Goal: Task Accomplishment & Management: Manage account settings

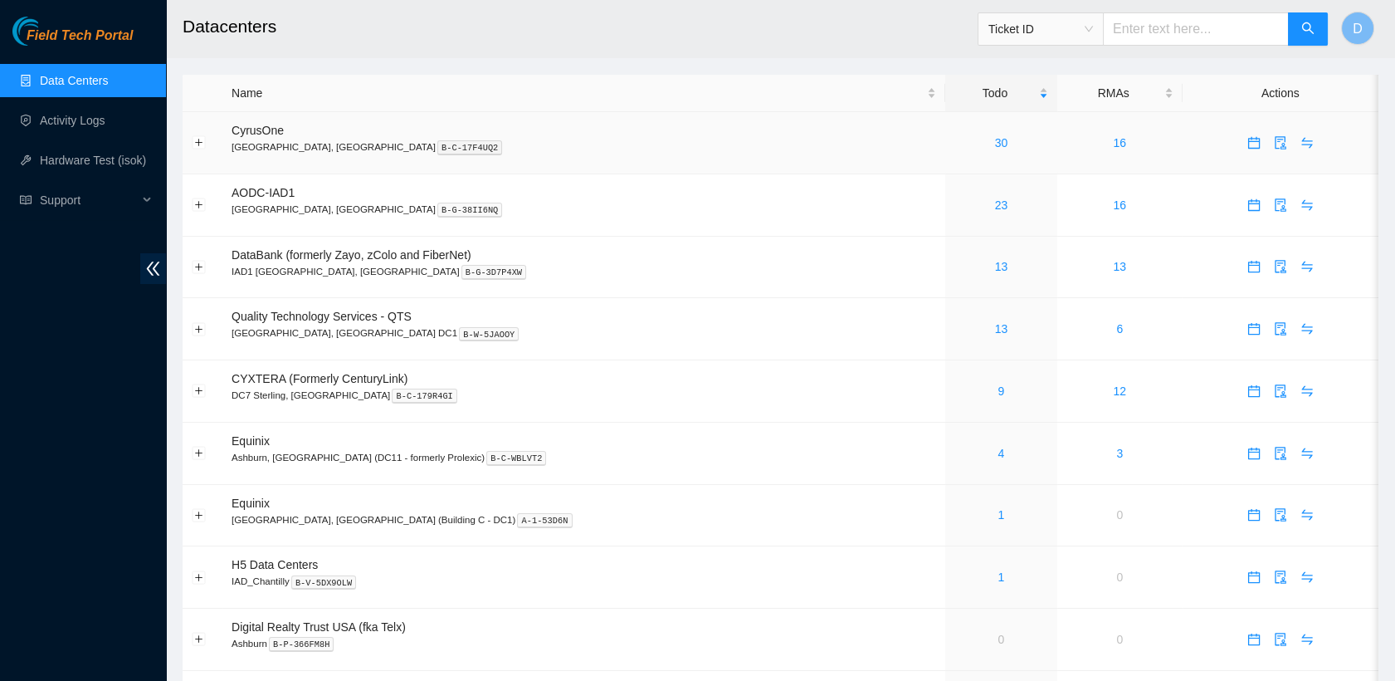
click at [945, 132] on td "30" at bounding box center [1001, 143] width 112 height 62
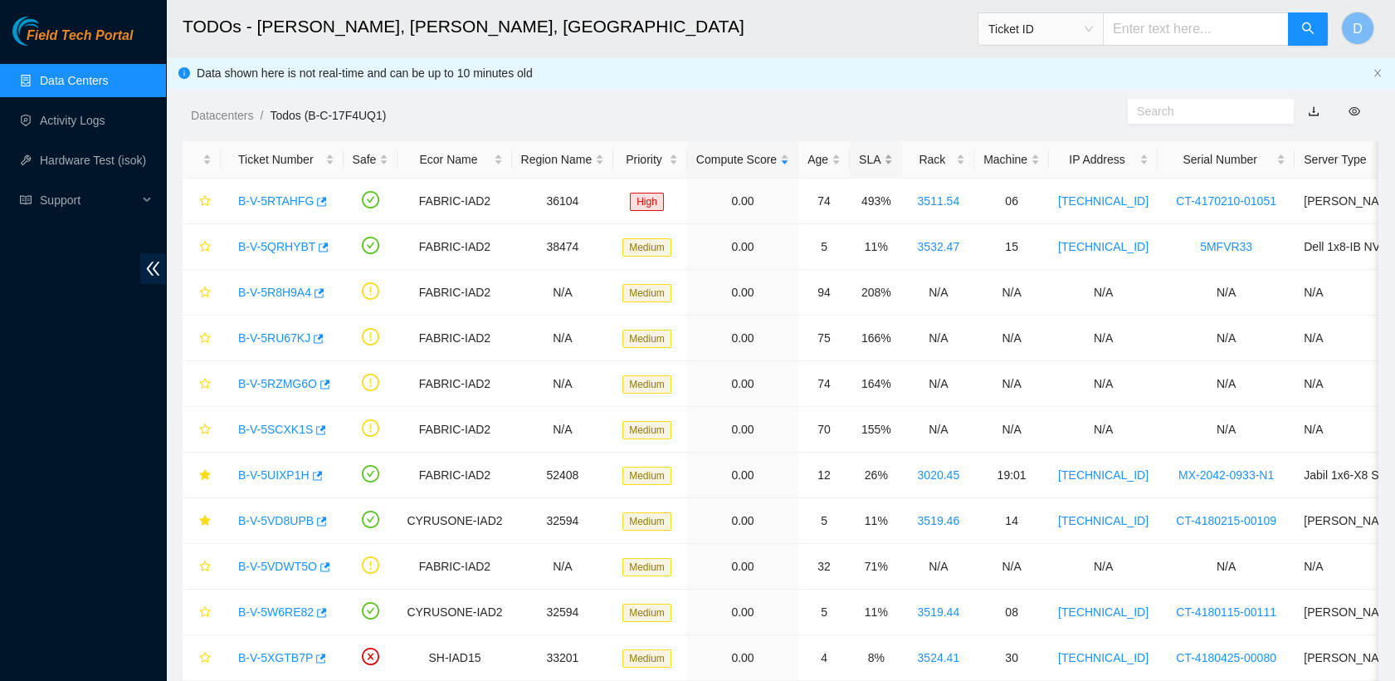
click at [859, 163] on div "SLA" at bounding box center [876, 159] width 34 height 18
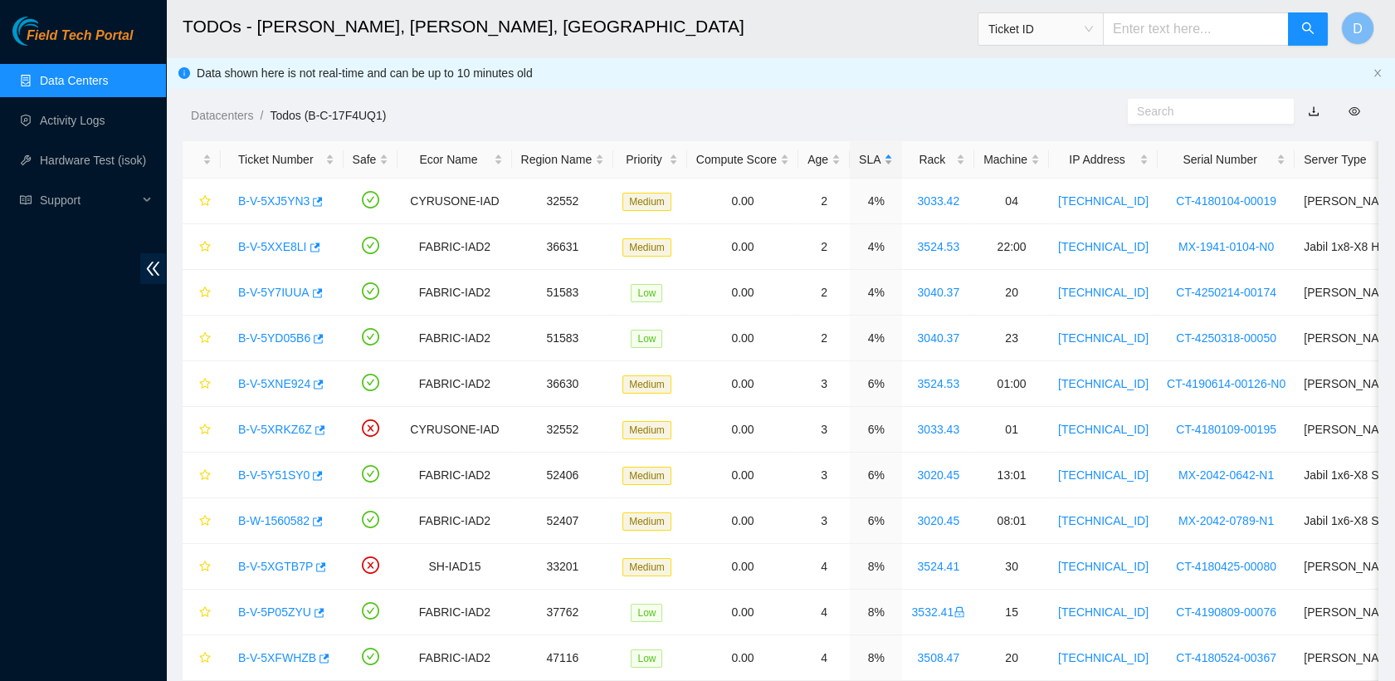
click at [859, 163] on div "SLA" at bounding box center [876, 159] width 34 height 18
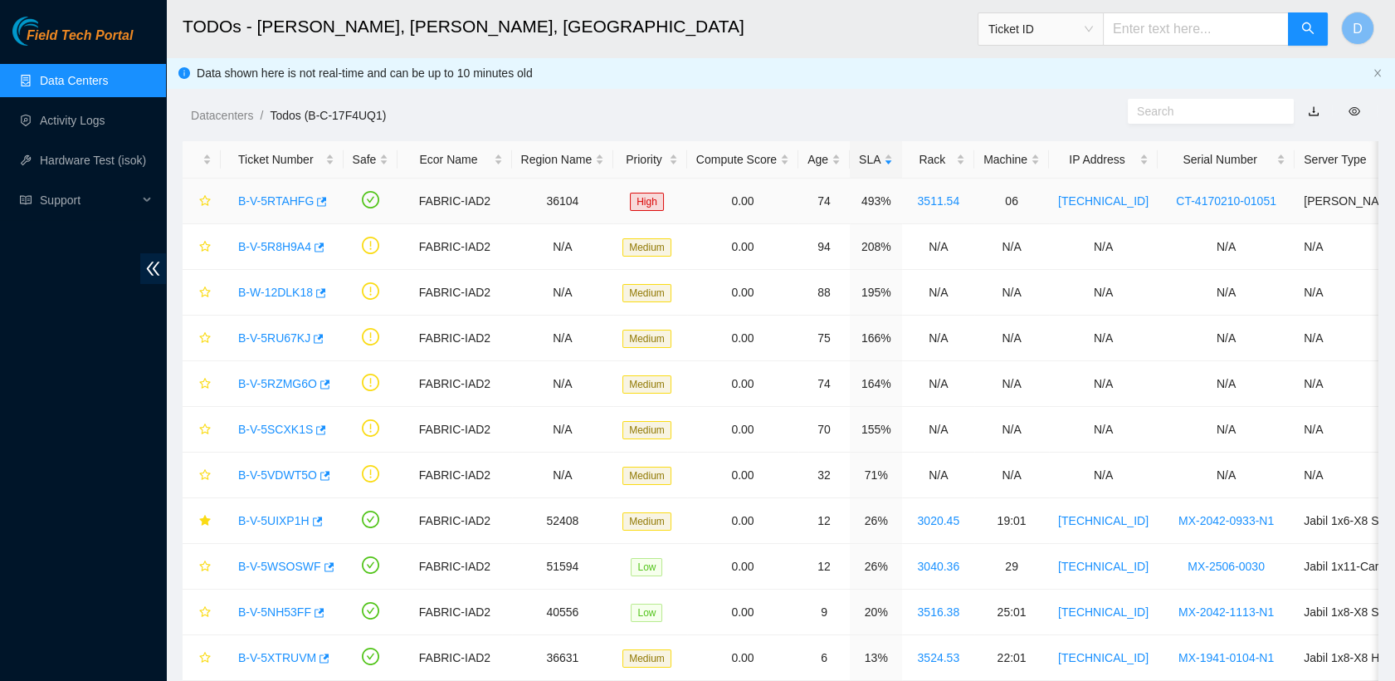
click at [285, 207] on link "B-V-5RTAHFG" at bounding box center [276, 200] width 76 height 13
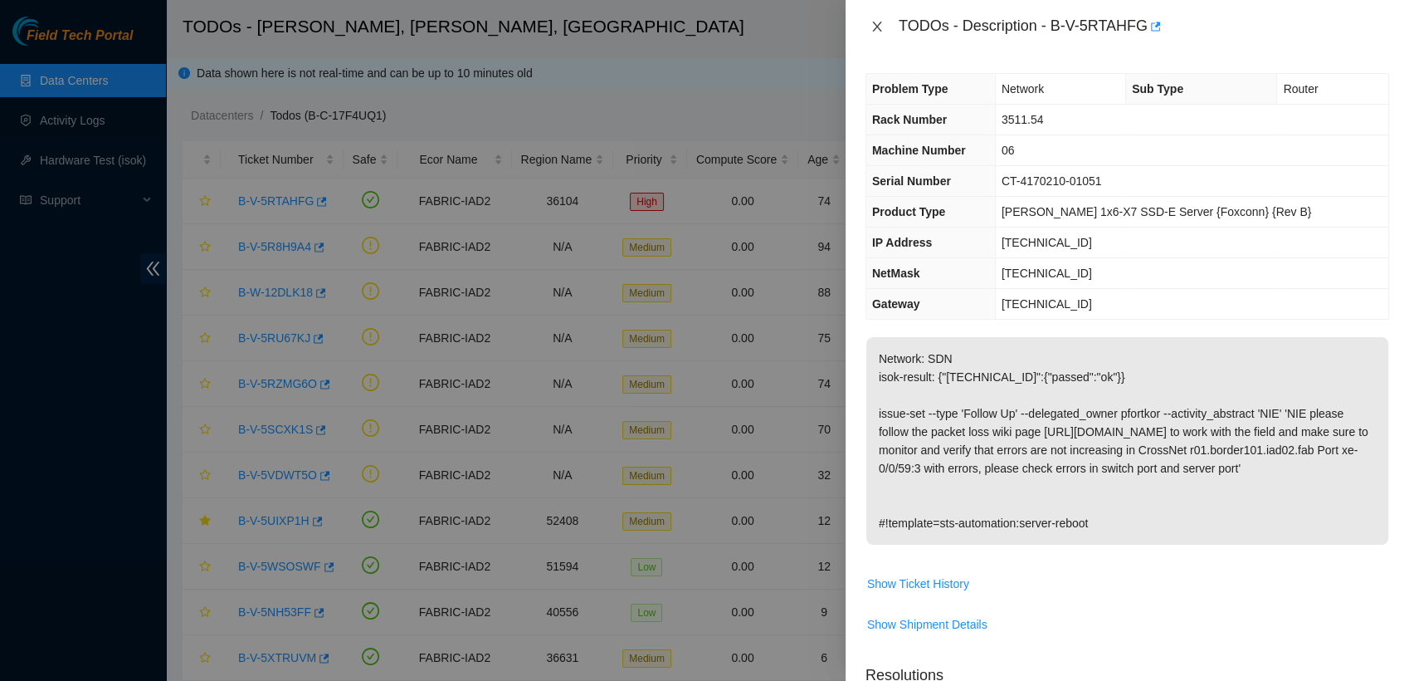
click at [874, 22] on icon "close" at bounding box center [876, 27] width 9 height 10
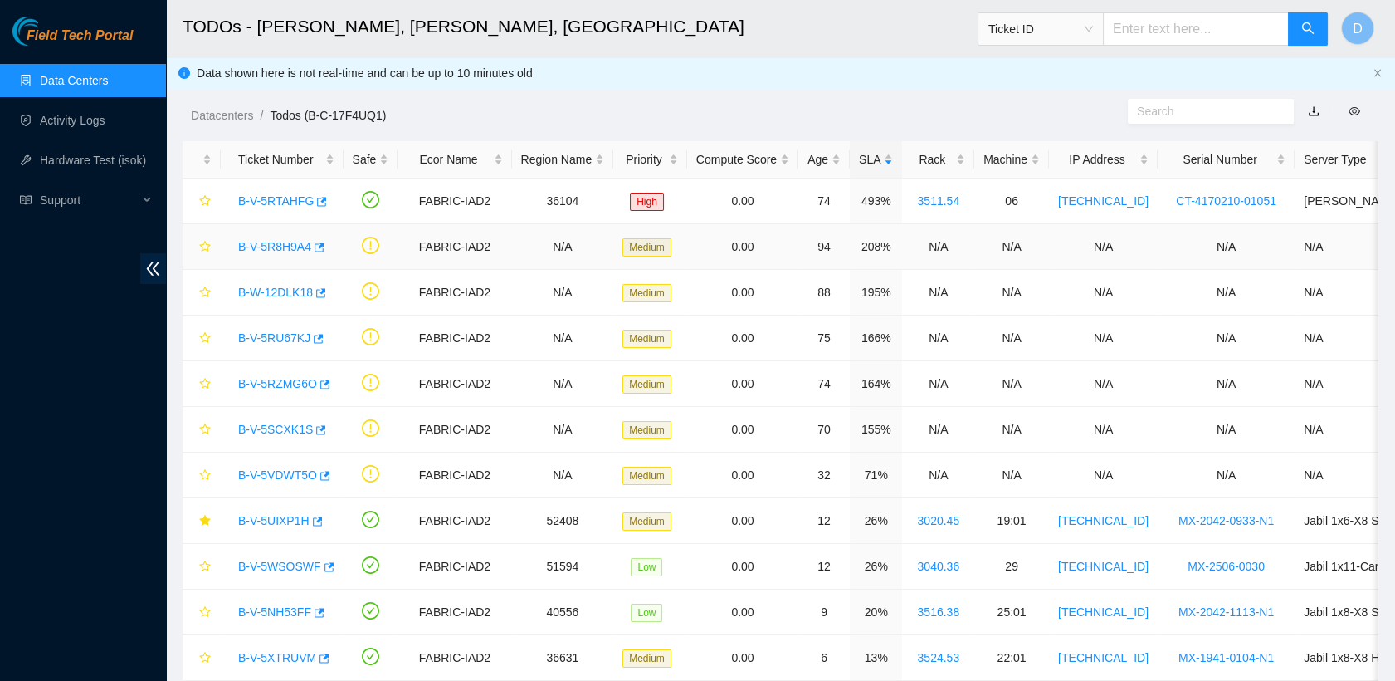
click at [282, 248] on link "B-V-5R8H9A4" at bounding box center [274, 246] width 73 height 13
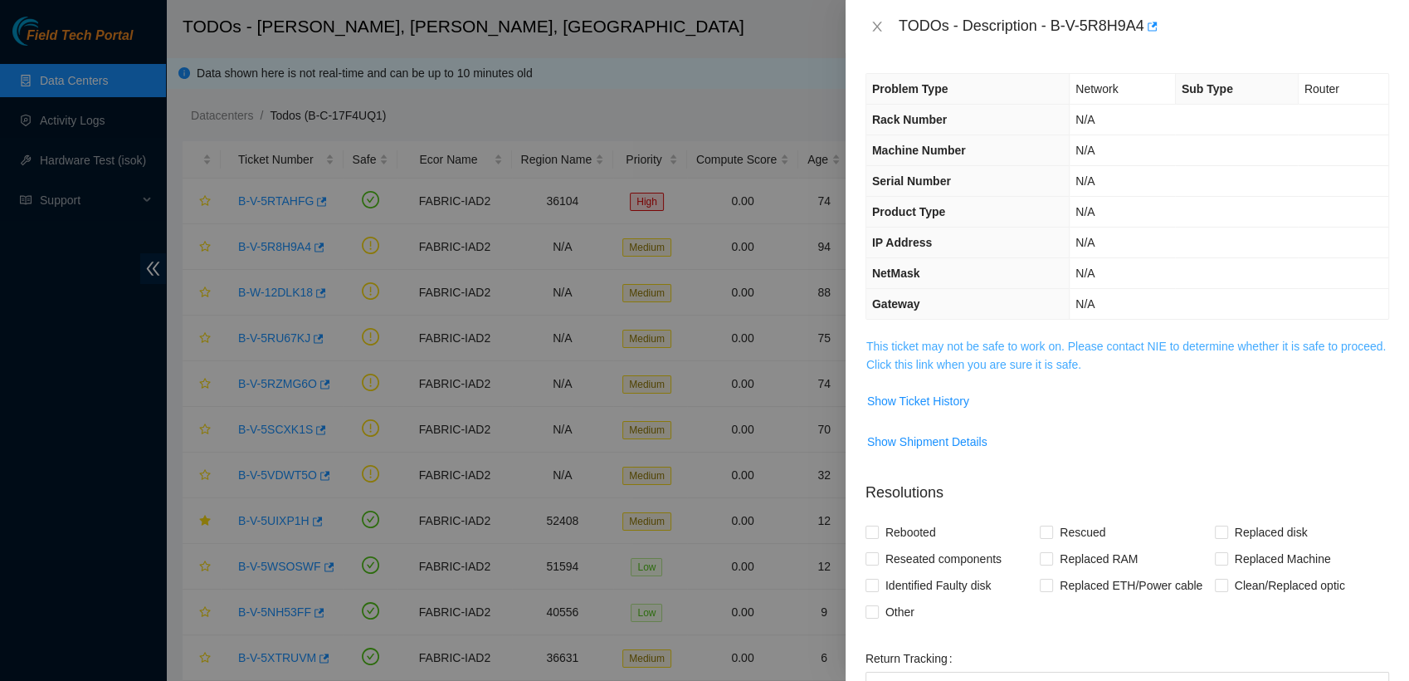
click at [1074, 346] on link "This ticket may not be safe to work on. Please contact NIE to determine whether…" at bounding box center [1126, 355] width 520 height 32
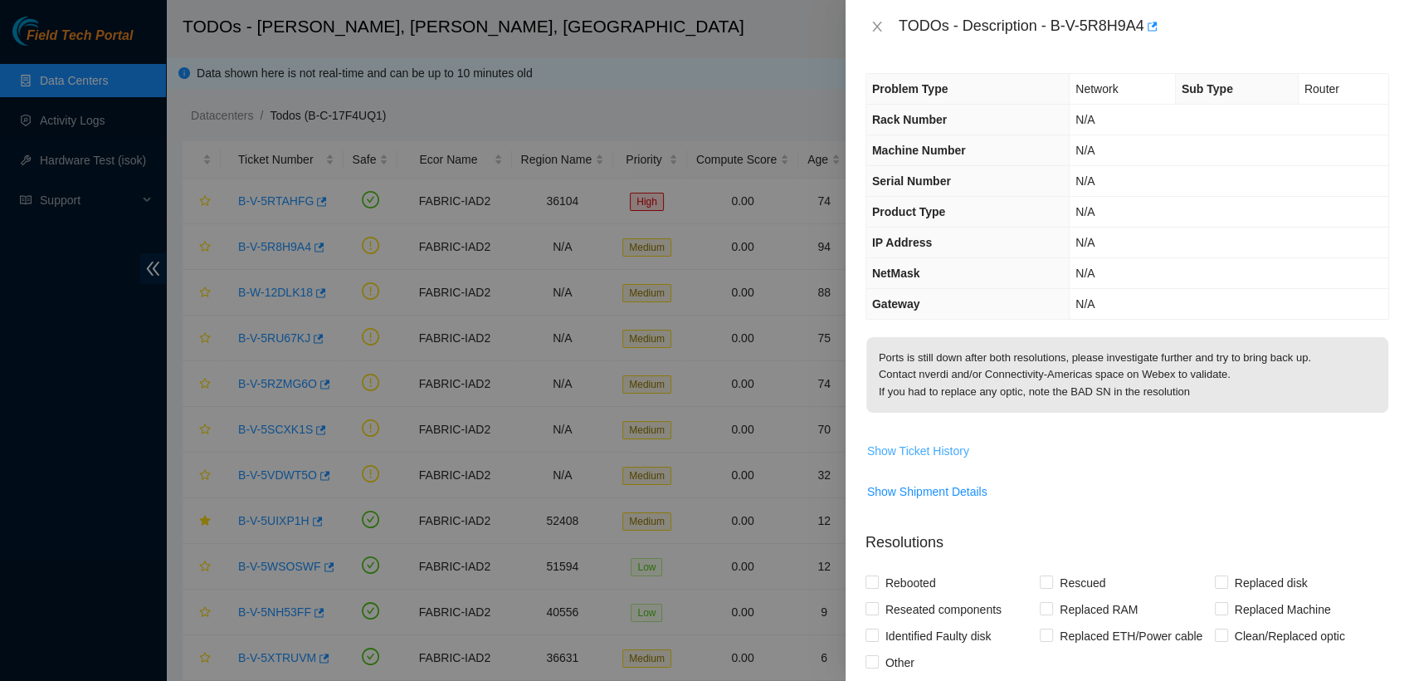
click at [930, 451] on span "Show Ticket History" at bounding box center [918, 451] width 102 height 18
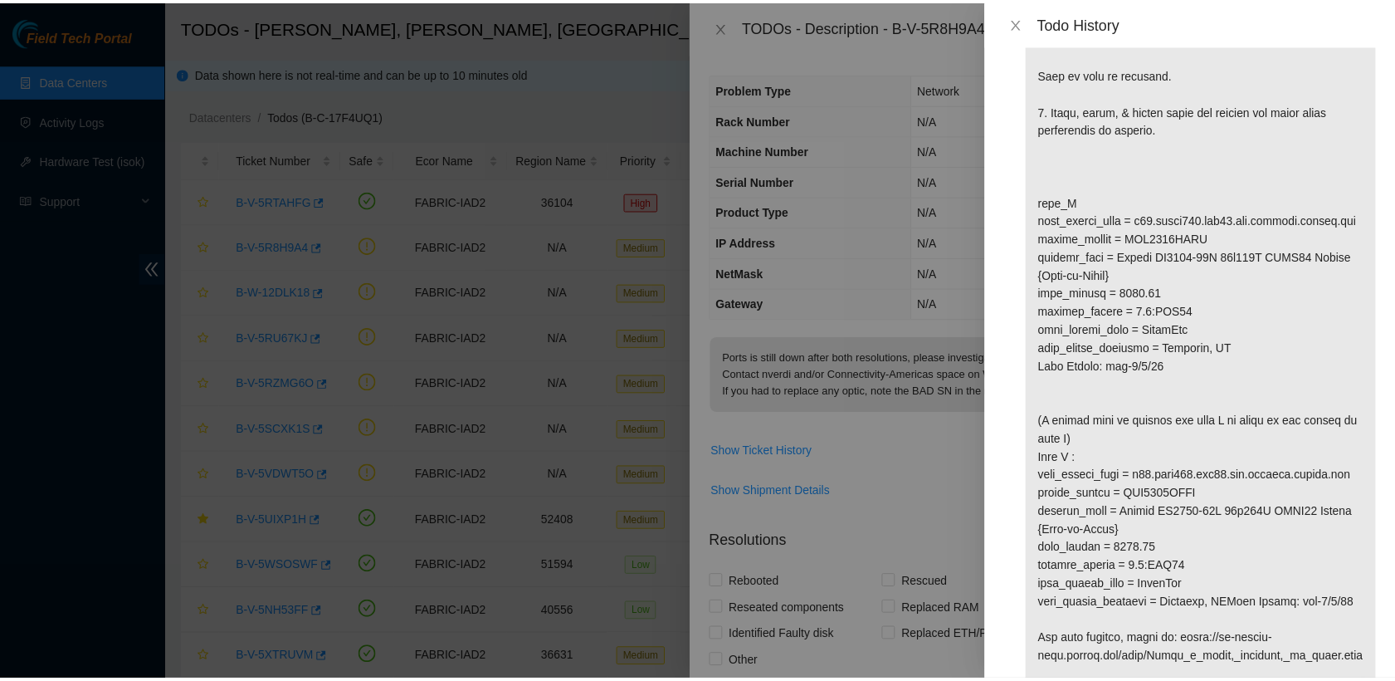
scroll to position [1574, 0]
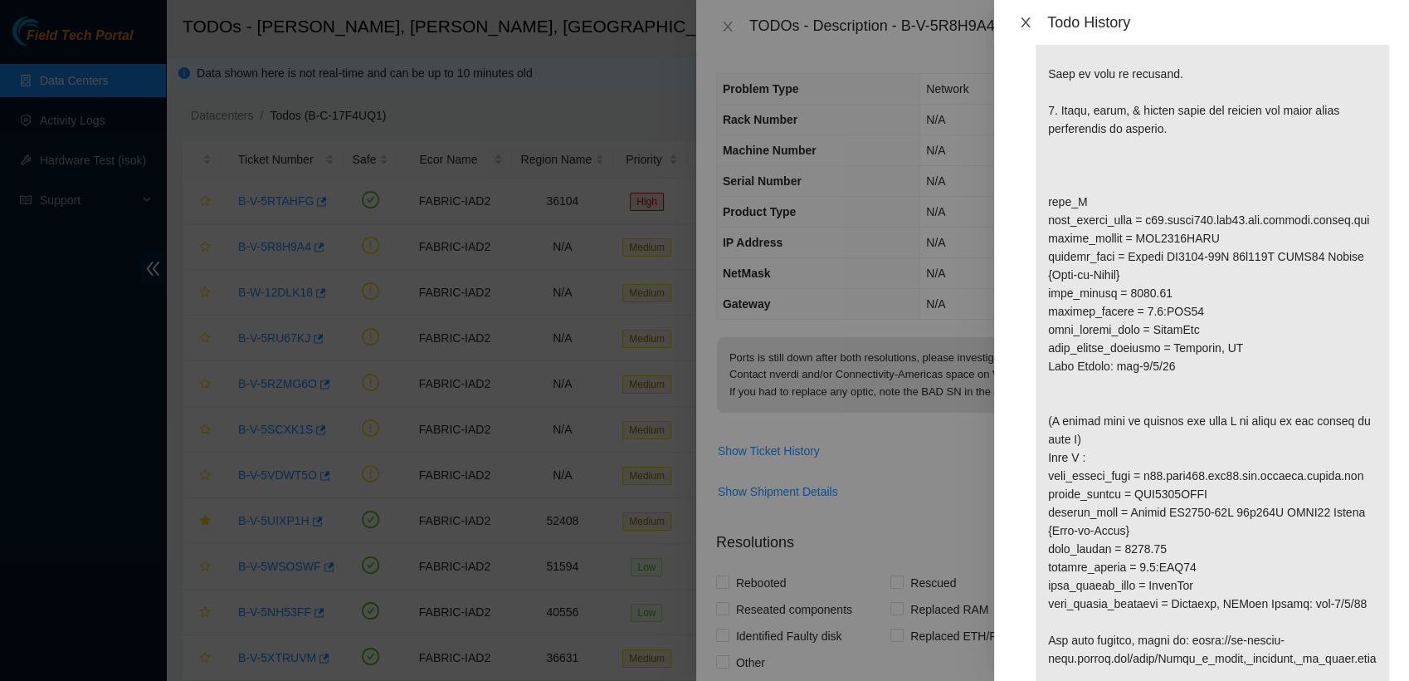
click at [1021, 26] on icon "close" at bounding box center [1025, 22] width 13 height 13
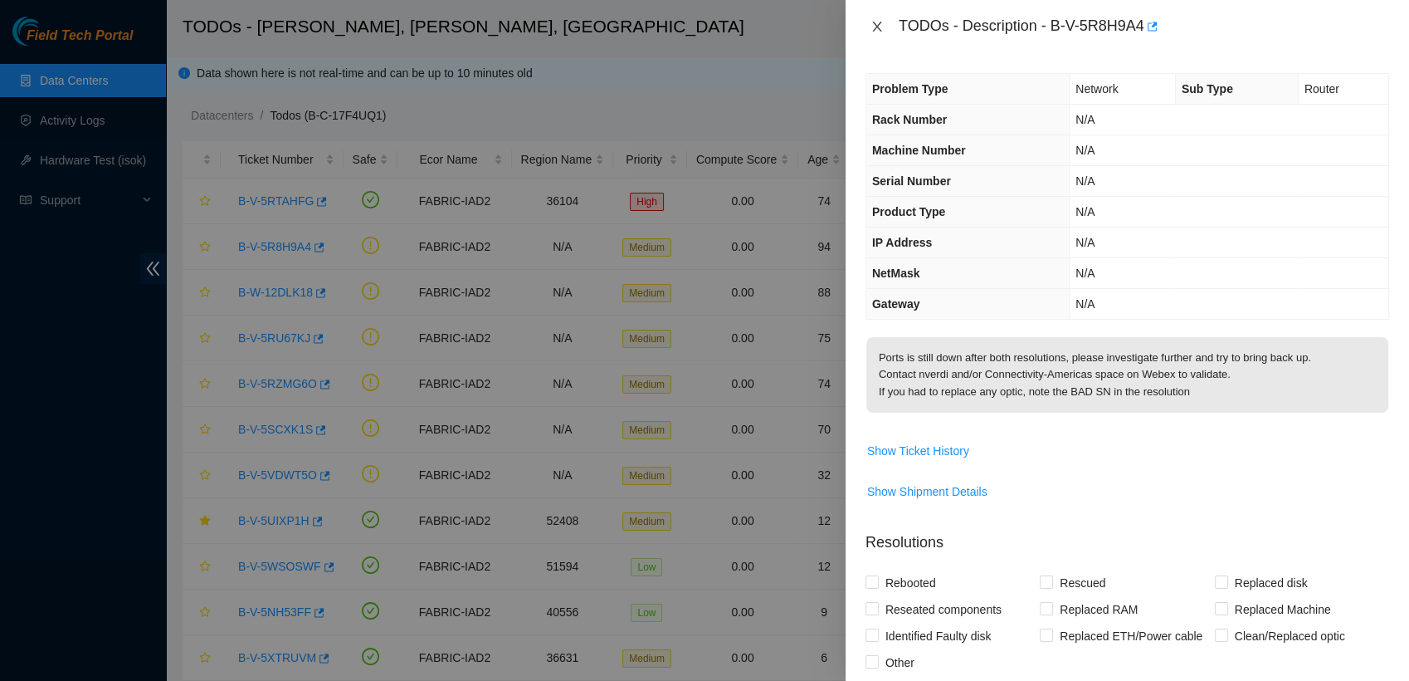
click at [877, 23] on icon "close" at bounding box center [877, 26] width 13 height 13
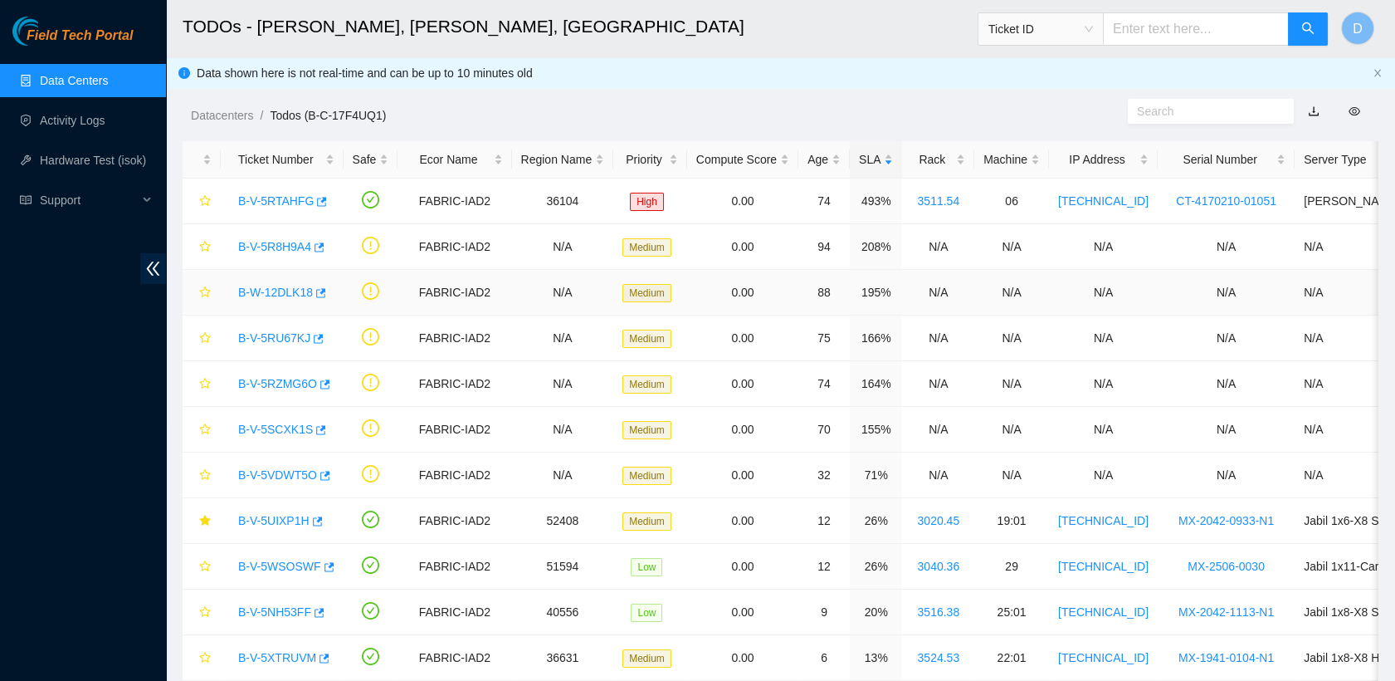
click at [277, 292] on link "B-W-12DLK18" at bounding box center [275, 291] width 75 height 13
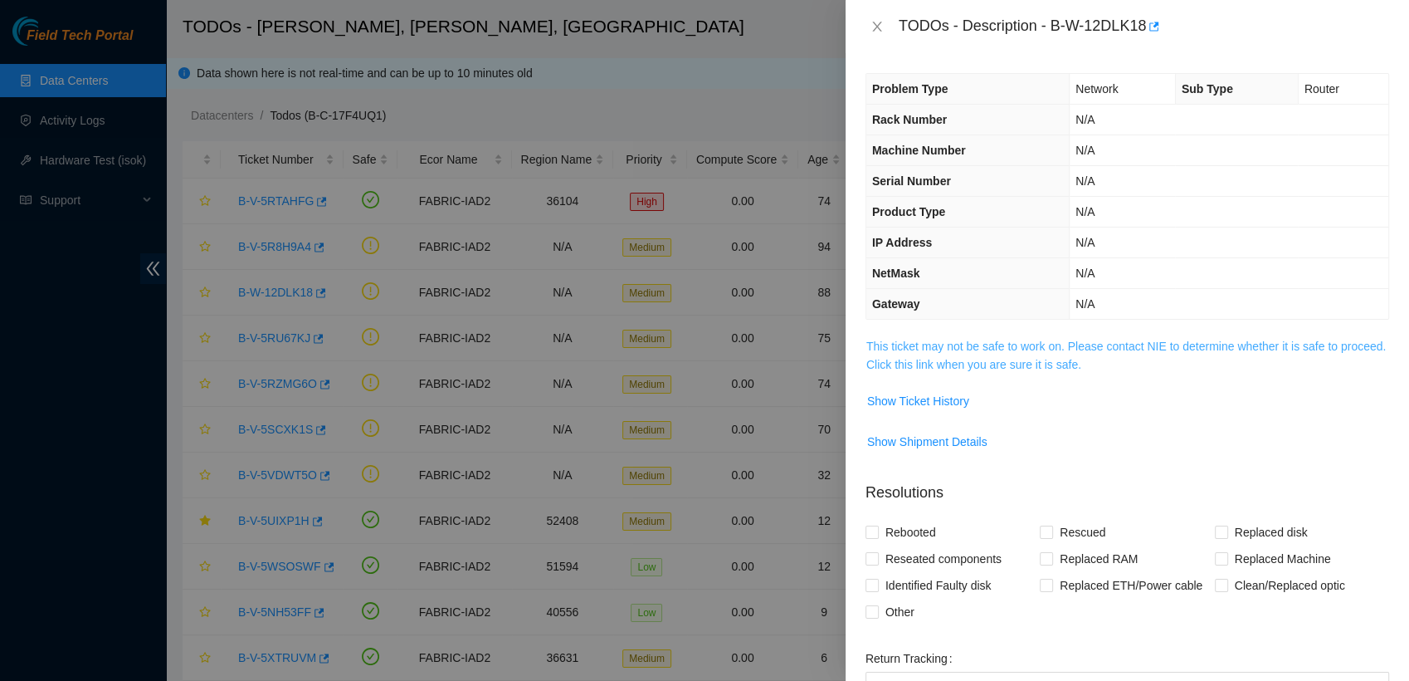
click at [1014, 362] on link "This ticket may not be safe to work on. Please contact NIE to determine whether…" at bounding box center [1126, 355] width 520 height 32
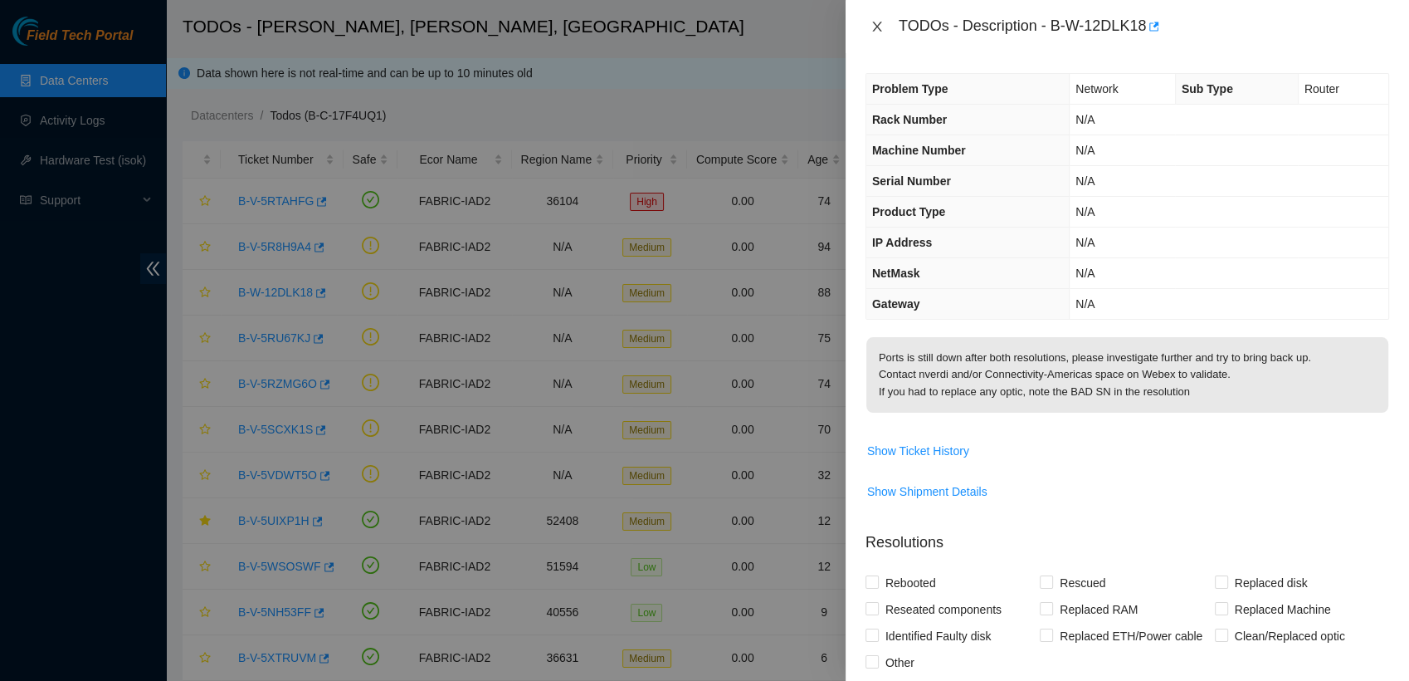
click at [876, 30] on icon "close" at bounding box center [877, 26] width 13 height 13
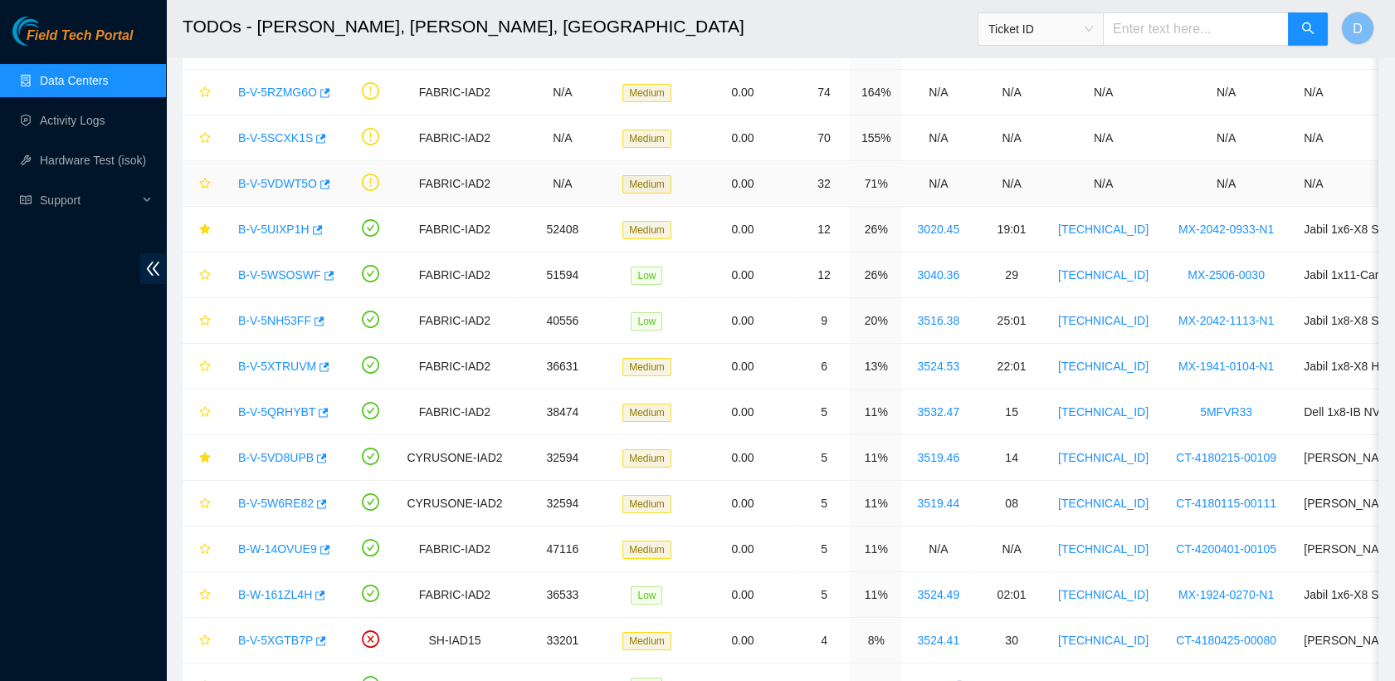
scroll to position [297, 0]
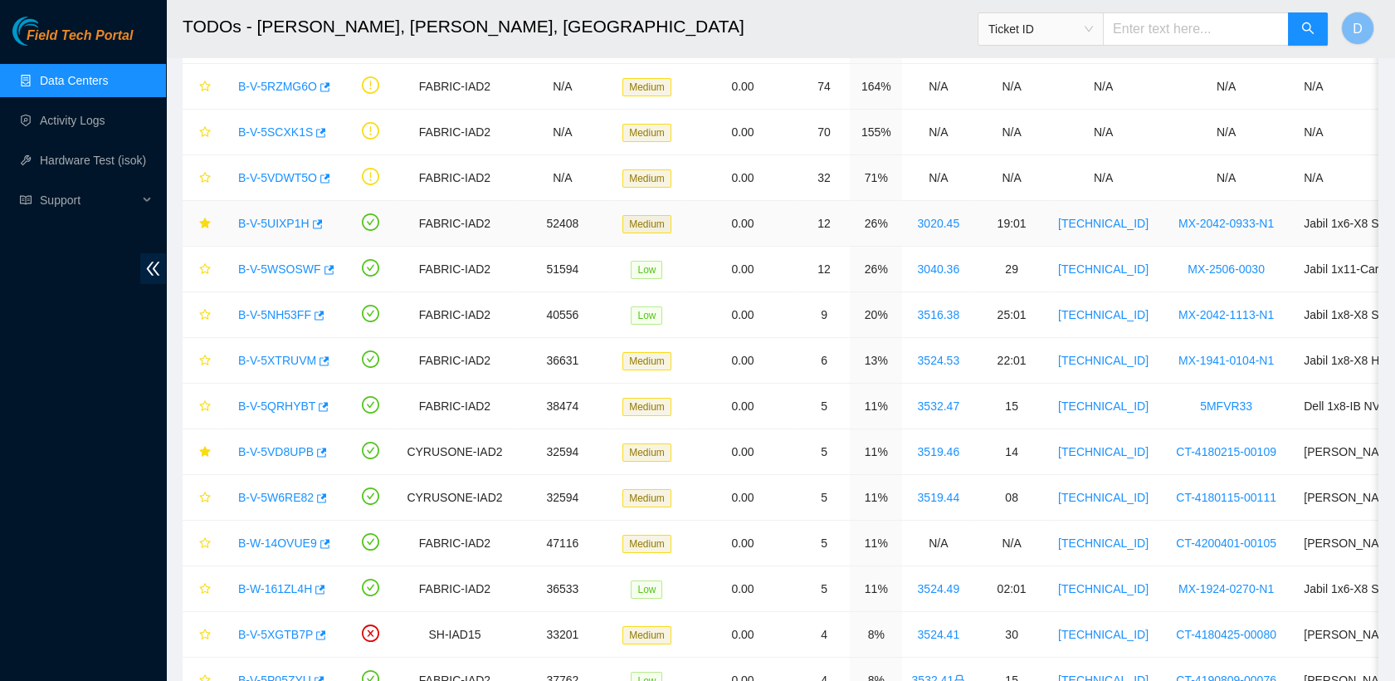
click at [275, 217] on link "B-V-5UIXP1H" at bounding box center [273, 223] width 71 height 13
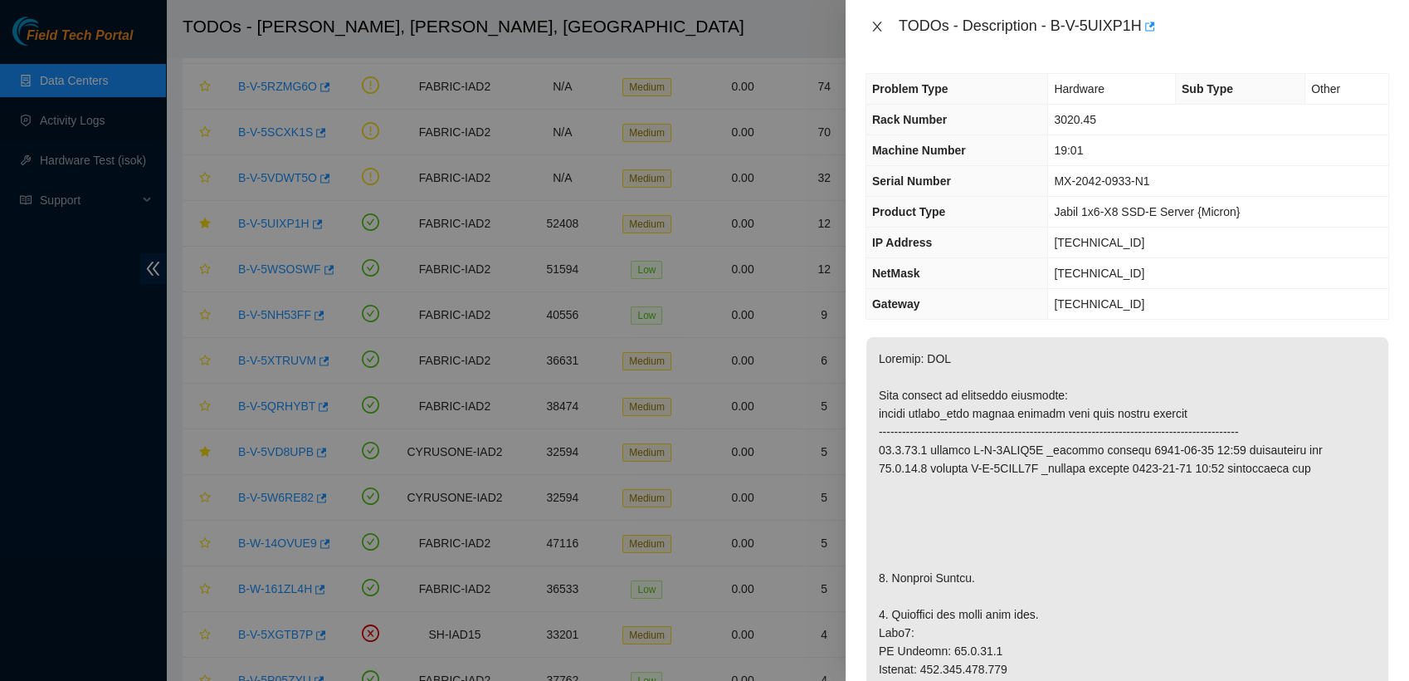
click at [878, 24] on icon "close" at bounding box center [876, 27] width 9 height 10
